Goal: Entertainment & Leisure: Consume media (video, audio)

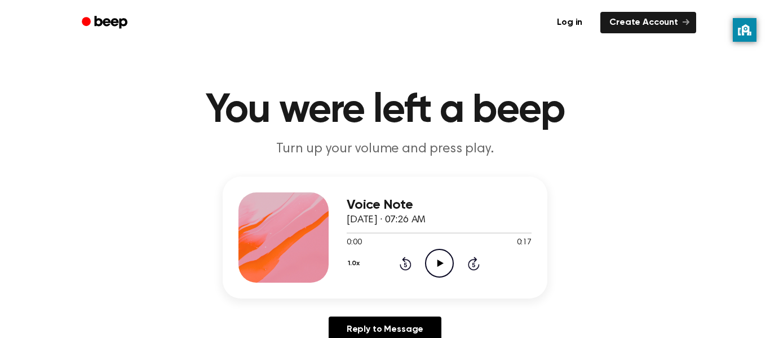
click at [441, 262] on icon "Play Audio" at bounding box center [439, 263] width 29 height 29
click at [405, 264] on icon at bounding box center [405, 264] width 3 height 5
click at [409, 266] on icon "Rewind 5 seconds" at bounding box center [405, 263] width 12 height 15
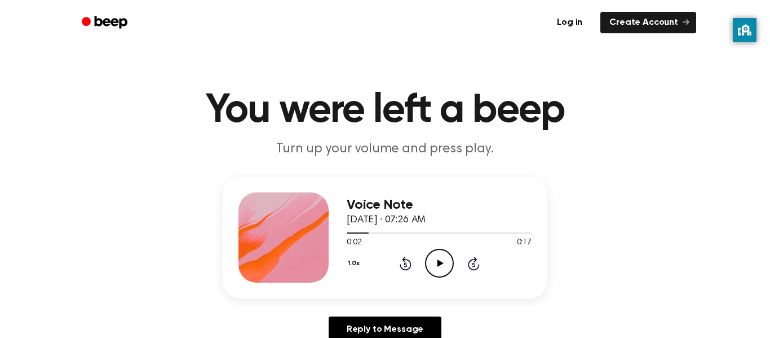
click at [405, 264] on icon at bounding box center [405, 264] width 3 height 5
click at [454, 268] on div "1.0x Rewind 5 seconds Play Audio Skip 5 seconds" at bounding box center [439, 263] width 185 height 29
click at [434, 270] on icon "Play Audio" at bounding box center [439, 263] width 29 height 29
click at [408, 280] on div "Voice Note September 7, 2023 · 07:26 AM 0:08 0:17 Your browser does not support…" at bounding box center [439, 237] width 185 height 90
click at [405, 264] on icon at bounding box center [405, 264] width 3 height 5
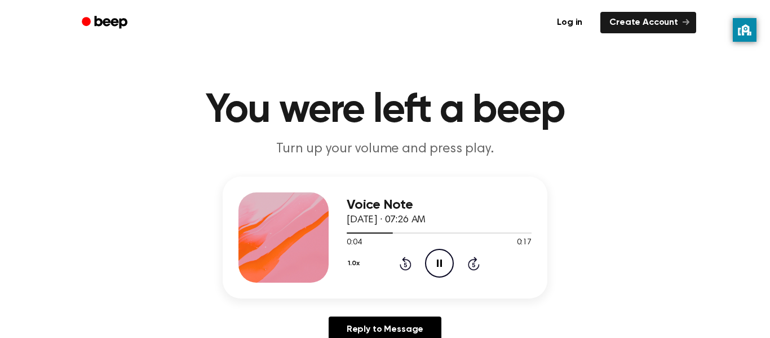
click at [405, 264] on icon at bounding box center [405, 264] width 3 height 5
click at [405, 265] on icon "Rewind 5 seconds" at bounding box center [405, 263] width 12 height 15
click at [434, 254] on icon "Play Audio" at bounding box center [439, 263] width 29 height 29
click at [435, 260] on icon "Play Audio" at bounding box center [439, 263] width 29 height 29
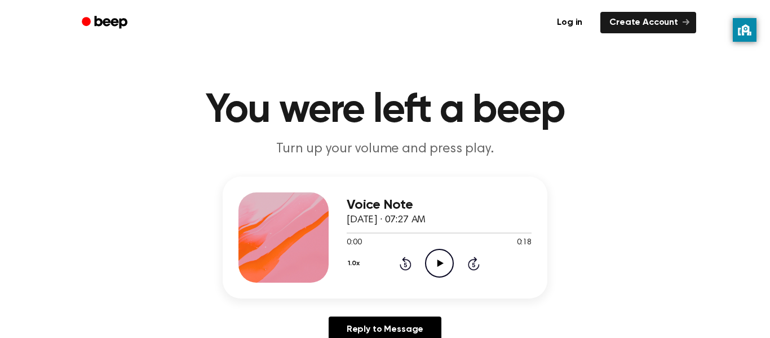
click at [440, 273] on icon "Play Audio" at bounding box center [439, 263] width 29 height 29
click at [436, 253] on icon "Play Audio" at bounding box center [439, 263] width 29 height 29
click at [406, 262] on icon "Rewind 5 seconds" at bounding box center [405, 263] width 12 height 15
click at [406, 261] on icon "Rewind 5 seconds" at bounding box center [405, 263] width 12 height 15
click at [405, 260] on icon "Rewind 5 seconds" at bounding box center [405, 263] width 12 height 15
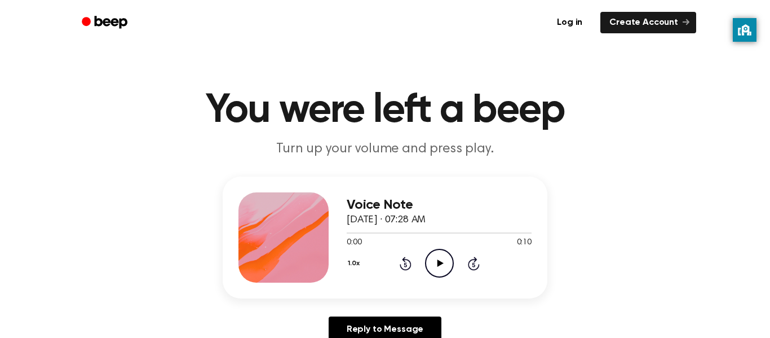
click at [452, 268] on circle at bounding box center [440, 263] width 28 height 28
click at [439, 262] on icon at bounding box center [440, 262] width 6 height 7
click at [411, 264] on div "1.0x Rewind 5 seconds Play Audio Skip 5 seconds" at bounding box center [439, 263] width 185 height 29
click at [410, 265] on icon at bounding box center [406, 264] width 12 height 14
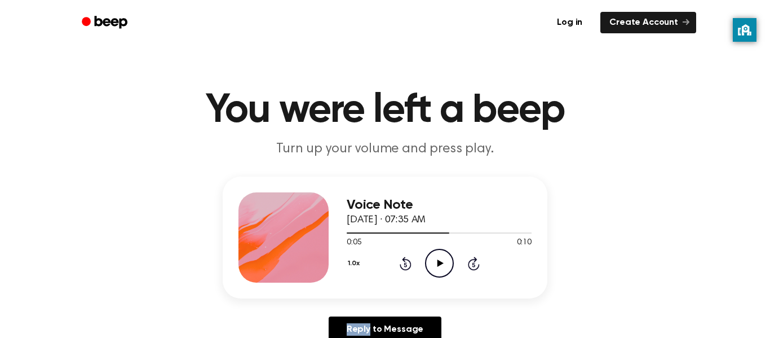
click at [410, 265] on icon at bounding box center [406, 264] width 12 height 14
click at [448, 268] on icon "Play Audio" at bounding box center [439, 263] width 29 height 29
click at [436, 271] on icon "Play Audio" at bounding box center [439, 263] width 29 height 29
click at [436, 266] on icon "Play Audio" at bounding box center [439, 263] width 29 height 29
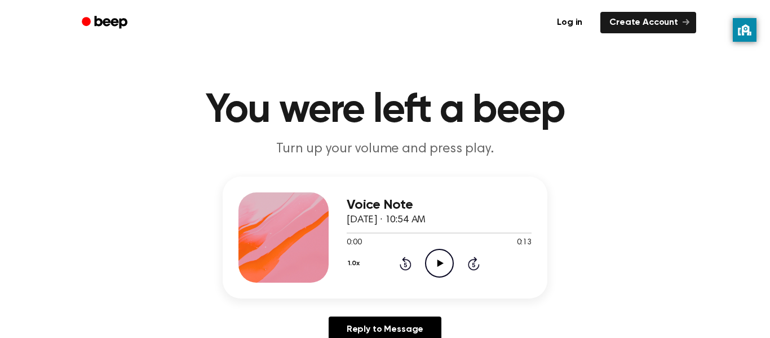
click at [440, 271] on icon "Play Audio" at bounding box center [439, 263] width 29 height 29
click at [448, 261] on icon "Play Audio" at bounding box center [439, 263] width 29 height 29
